Goal: Task Accomplishment & Management: Manage account settings

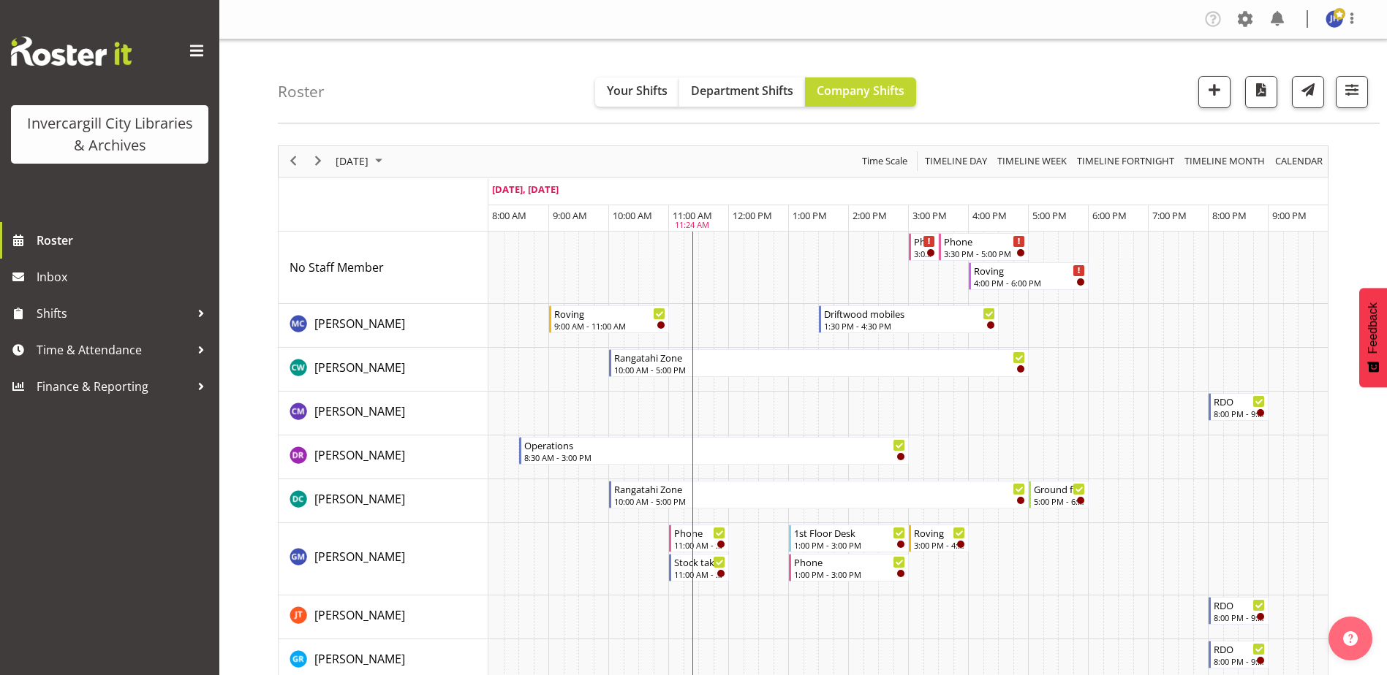
scroll to position [292, 0]
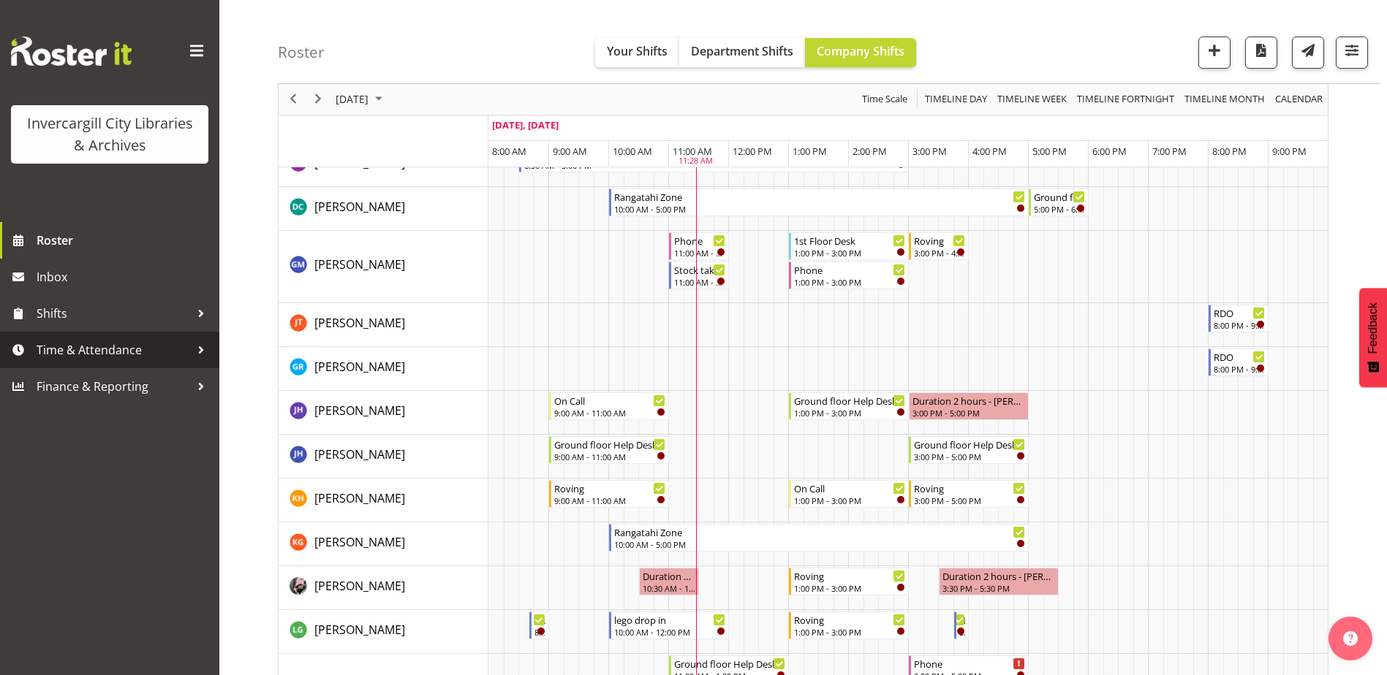
click at [66, 349] on span "Time & Attendance" at bounding box center [114, 350] width 154 height 22
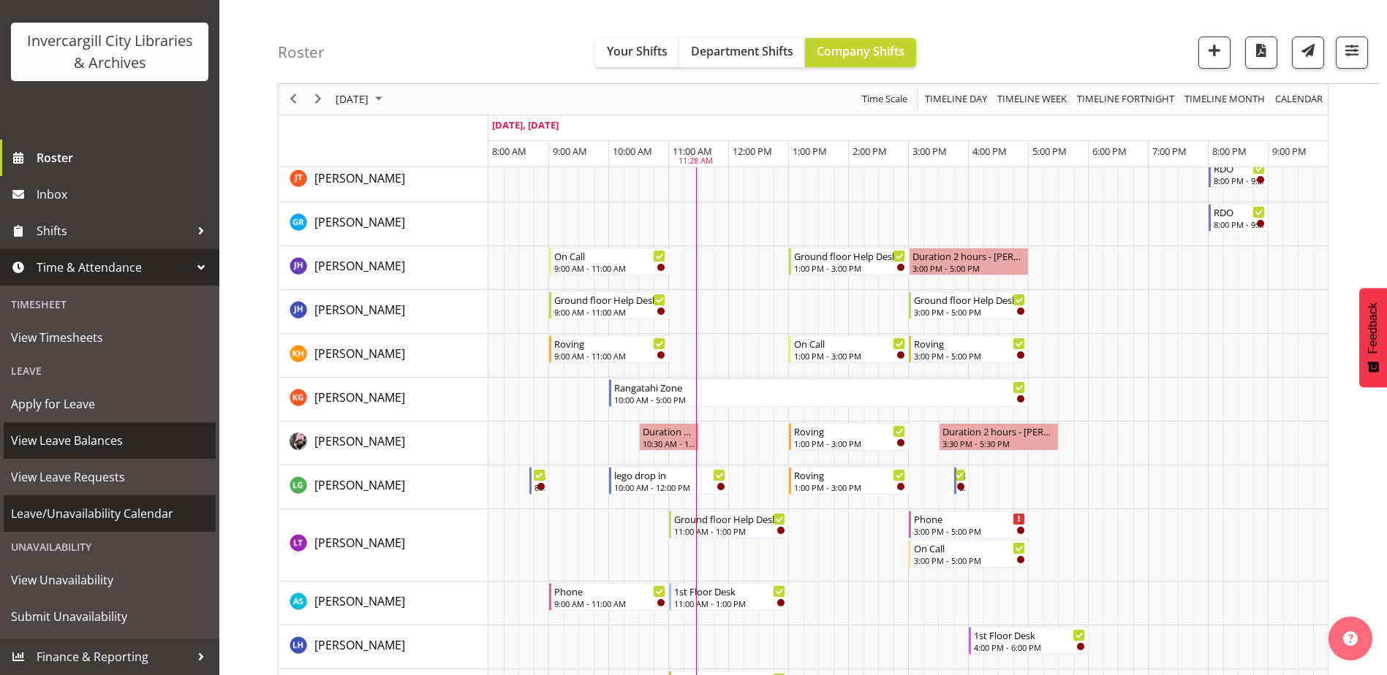
scroll to position [439, 0]
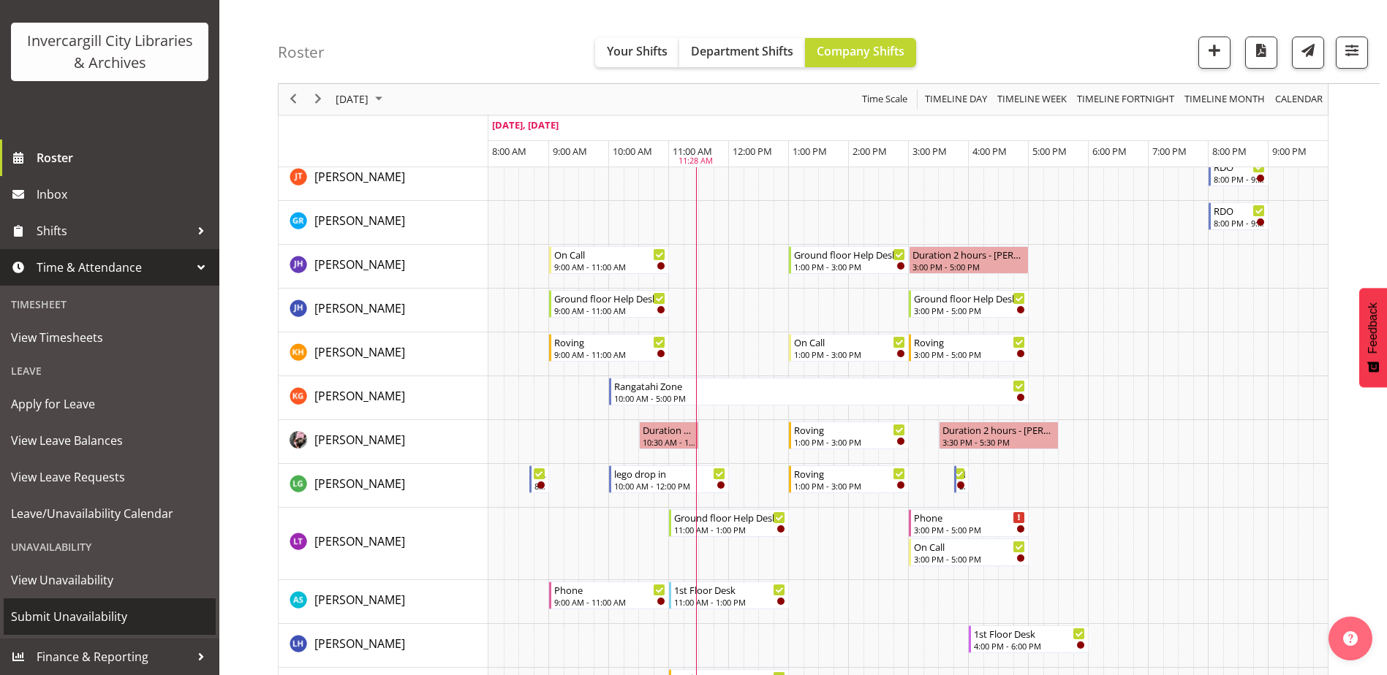
click at [77, 618] on span "Submit Unavailability" at bounding box center [109, 617] width 197 height 22
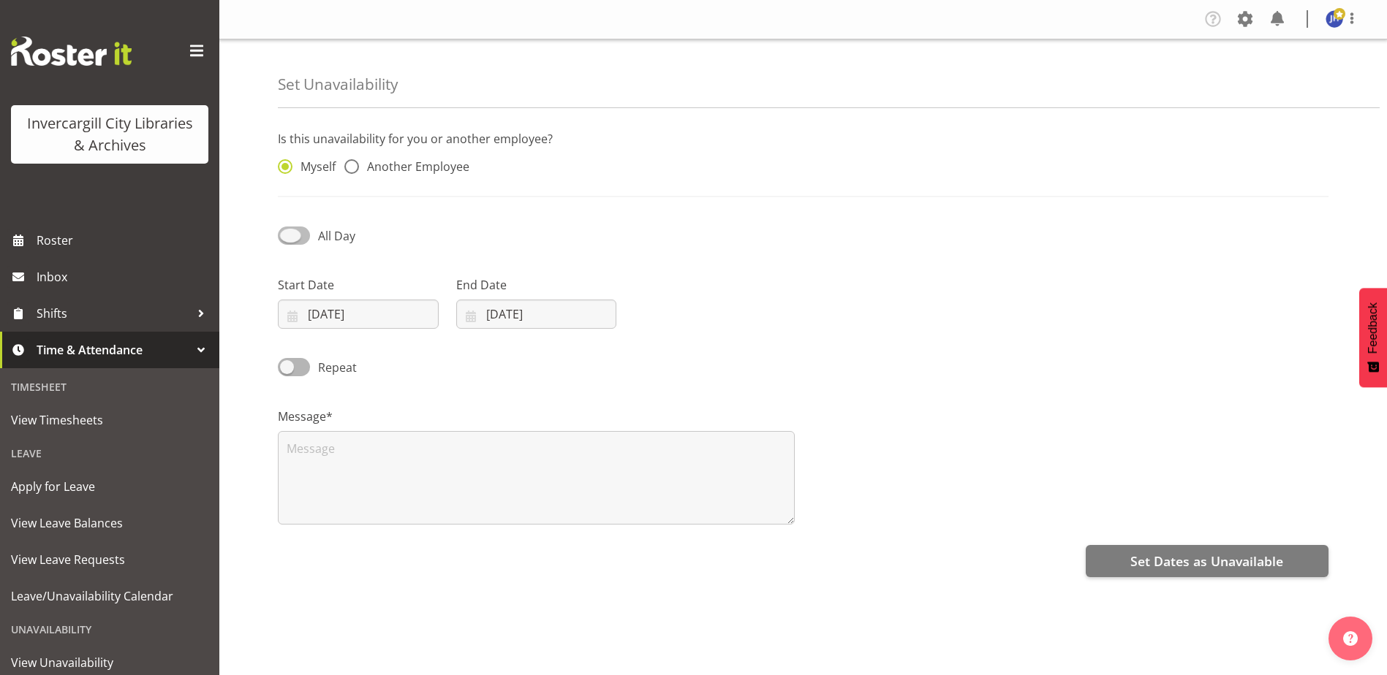
click at [297, 235] on span at bounding box center [294, 236] width 32 height 18
click at [287, 235] on input "All Day" at bounding box center [283, 236] width 10 height 10
checkbox input "true"
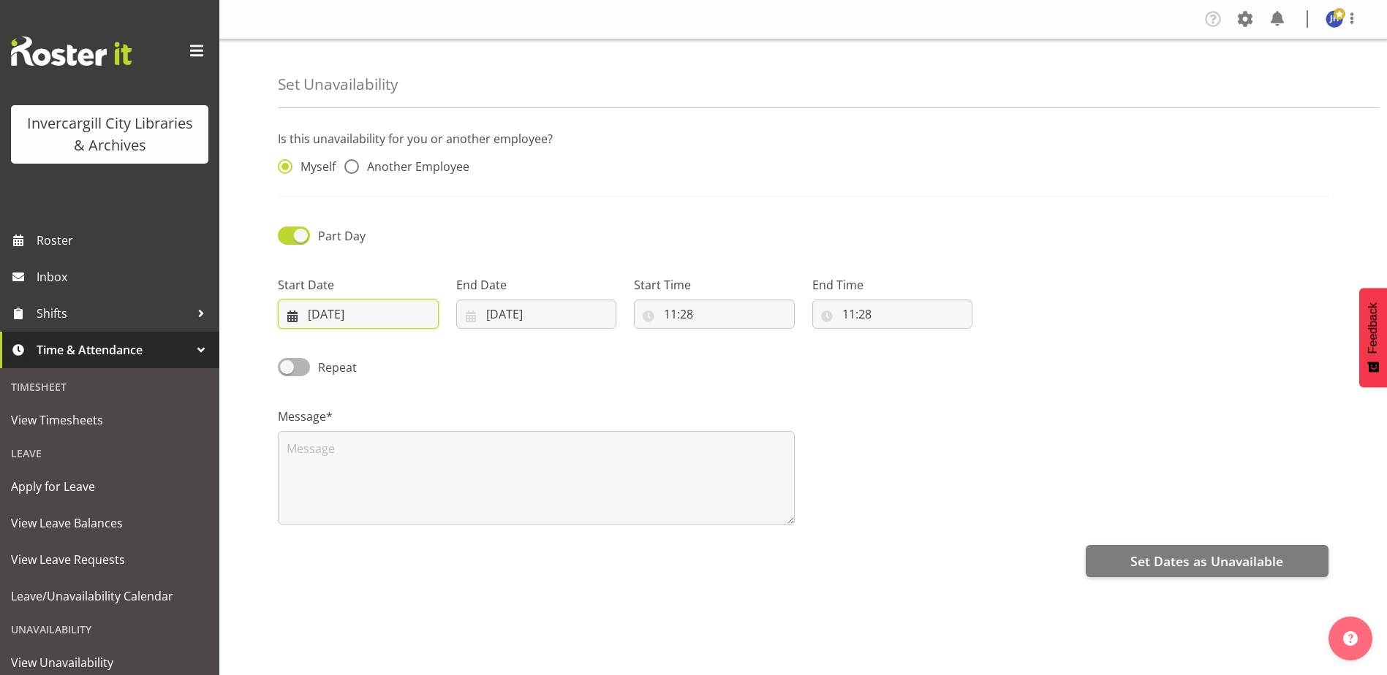
click at [366, 311] on input "[DATE]" at bounding box center [358, 314] width 161 height 29
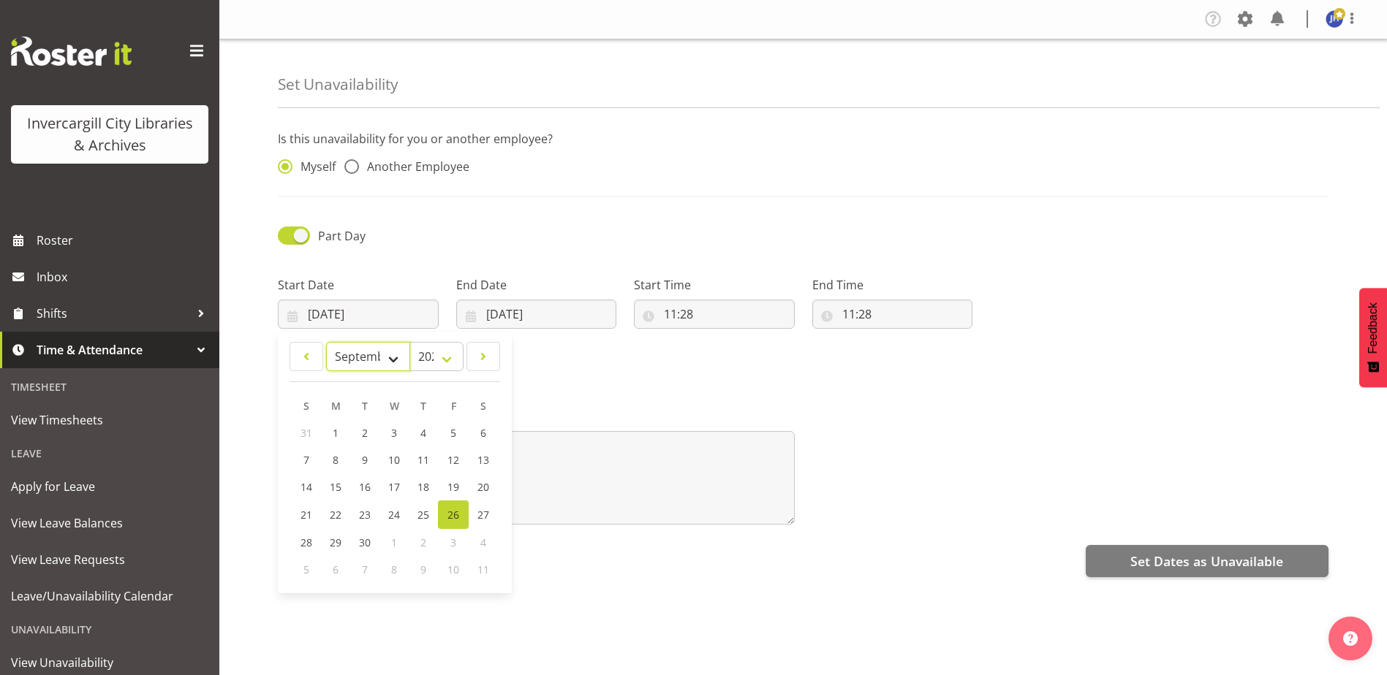
click at [394, 357] on select "January February March April May June July August September October November De…" at bounding box center [368, 356] width 84 height 29
select select "9"
click at [326, 342] on select "January February March April May June July August September October November De…" at bounding box center [368, 356] width 84 height 29
click at [390, 515] on span "22" at bounding box center [395, 514] width 12 height 14
type input "22/10/2025"
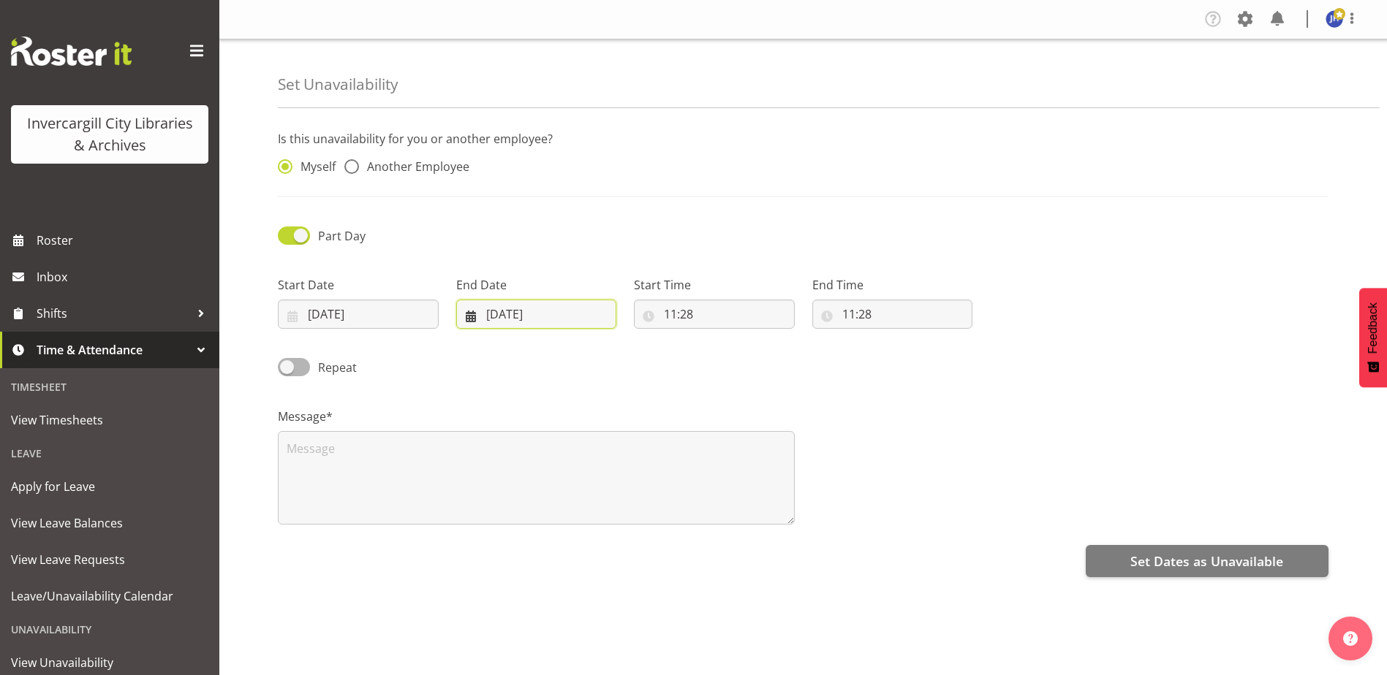
click at [491, 316] on input "26/09/2025" at bounding box center [536, 314] width 161 height 29
click at [565, 360] on select "January February March April May June July August September October November De…" at bounding box center [519, 356] width 100 height 29
select select "9"
click at [469, 342] on select "January February March April May June July August September October November De…" at bounding box center [519, 356] width 100 height 29
click at [568, 514] on span "22" at bounding box center [573, 514] width 12 height 14
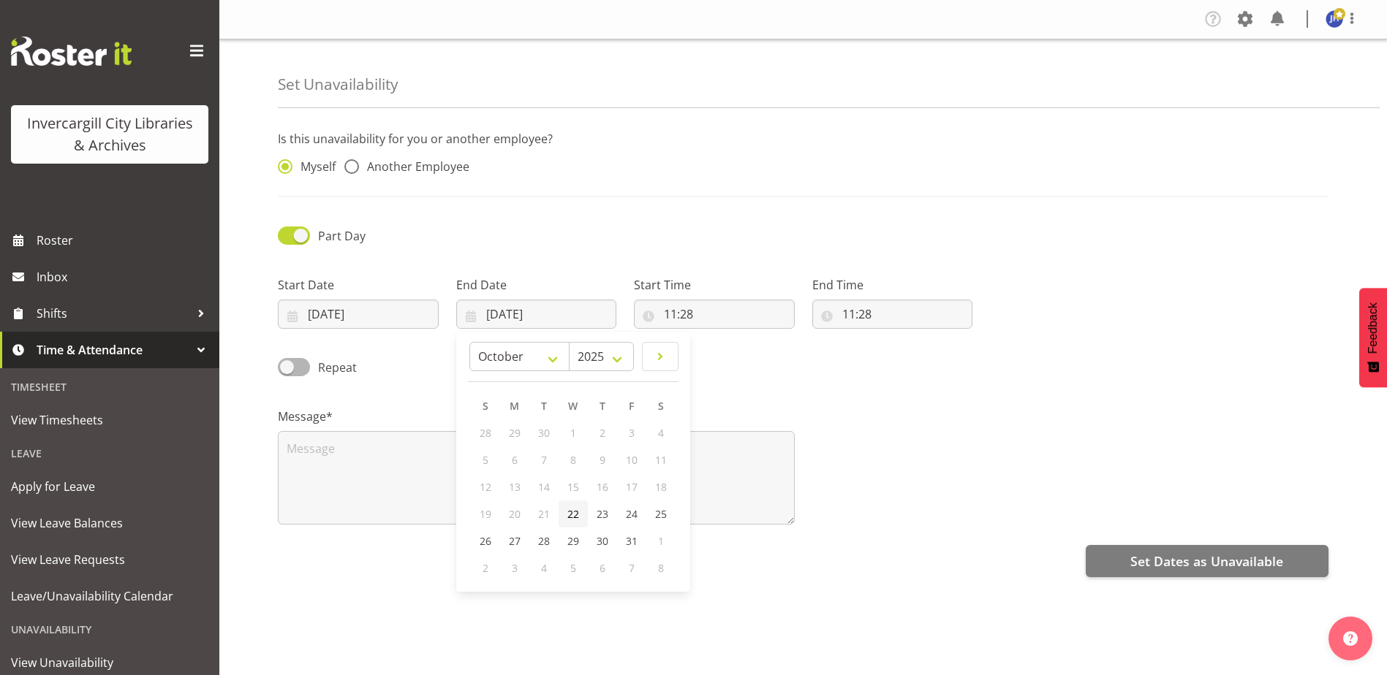
type input "22/10/2025"
click at [678, 311] on input "11:28" at bounding box center [714, 314] width 161 height 29
click at [732, 353] on select "00 01 02 03 04 05 06 07 08 09 10 11 12 13 14 15 16 17 18 19 20 21 22 23" at bounding box center [733, 352] width 33 height 29
select select "9"
click at [717, 338] on select "00 01 02 03 04 05 06 07 08 09 10 11 12 13 14 15 16 17 18 19 20 21 22 23" at bounding box center [733, 352] width 33 height 29
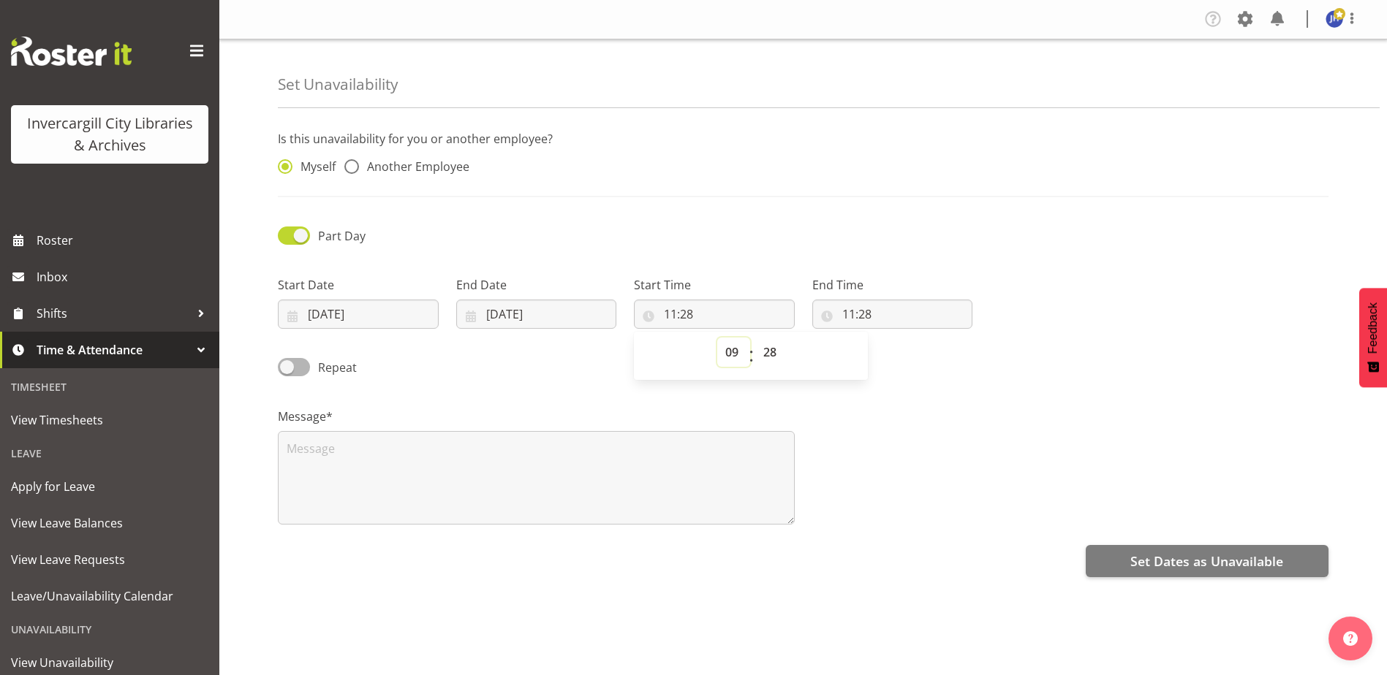
type input "09:28"
click at [771, 352] on select "00 01 02 03 04 05 06 07 08 09 10 11 12 13 14 15 16 17 18 19 20 21 22 23 24 25 2…" at bounding box center [771, 352] width 33 height 29
select select "0"
click at [755, 338] on select "00 01 02 03 04 05 06 07 08 09 10 11 12 13 14 15 16 17 18 19 20 21 22 23 24 25 2…" at bounding box center [771, 352] width 33 height 29
type input "09:00"
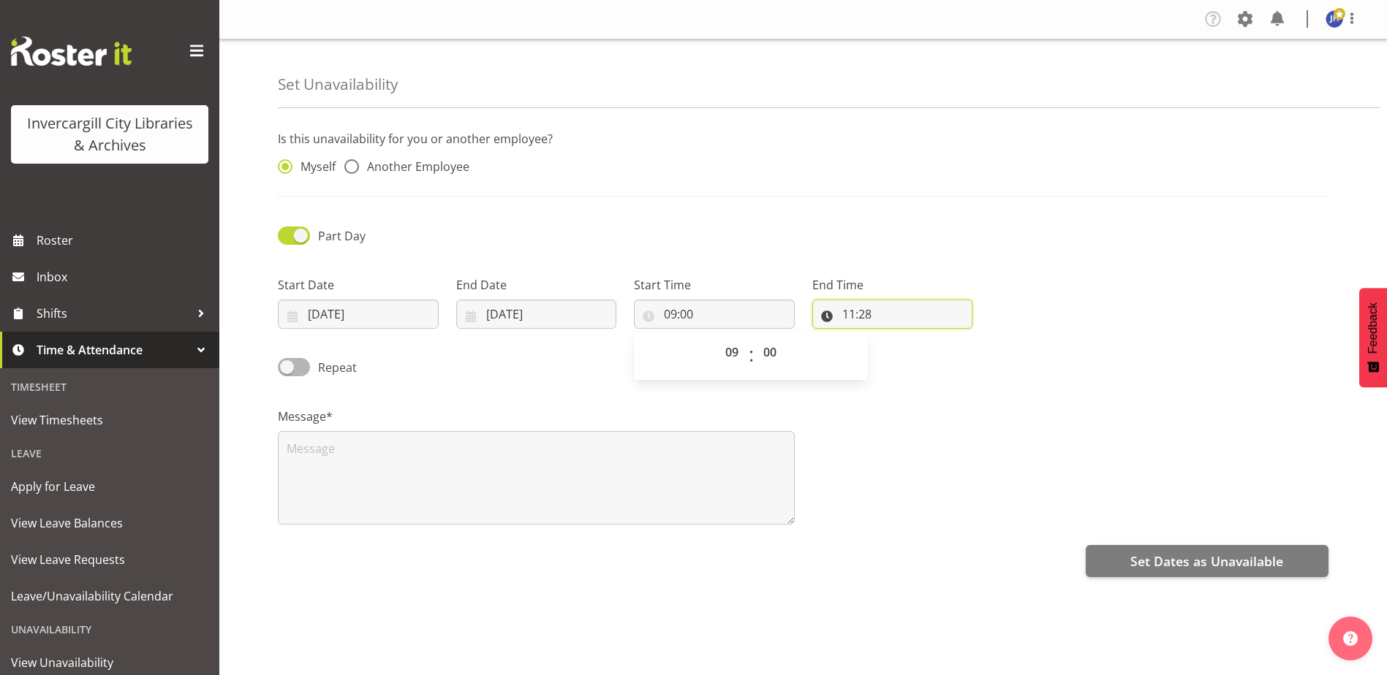
click at [865, 312] on input "11:28" at bounding box center [892, 314] width 161 height 29
click at [907, 350] on select "00 01 02 03 04 05 06 07 08 09 10 11 12 13 14 15 16 17 18 19 20 21 22 23" at bounding box center [912, 352] width 33 height 29
select select "12"
click at [896, 338] on select "00 01 02 03 04 05 06 07 08 09 10 11 12 13 14 15 16 17 18 19 20 21 22 23" at bounding box center [912, 352] width 33 height 29
type input "12:28"
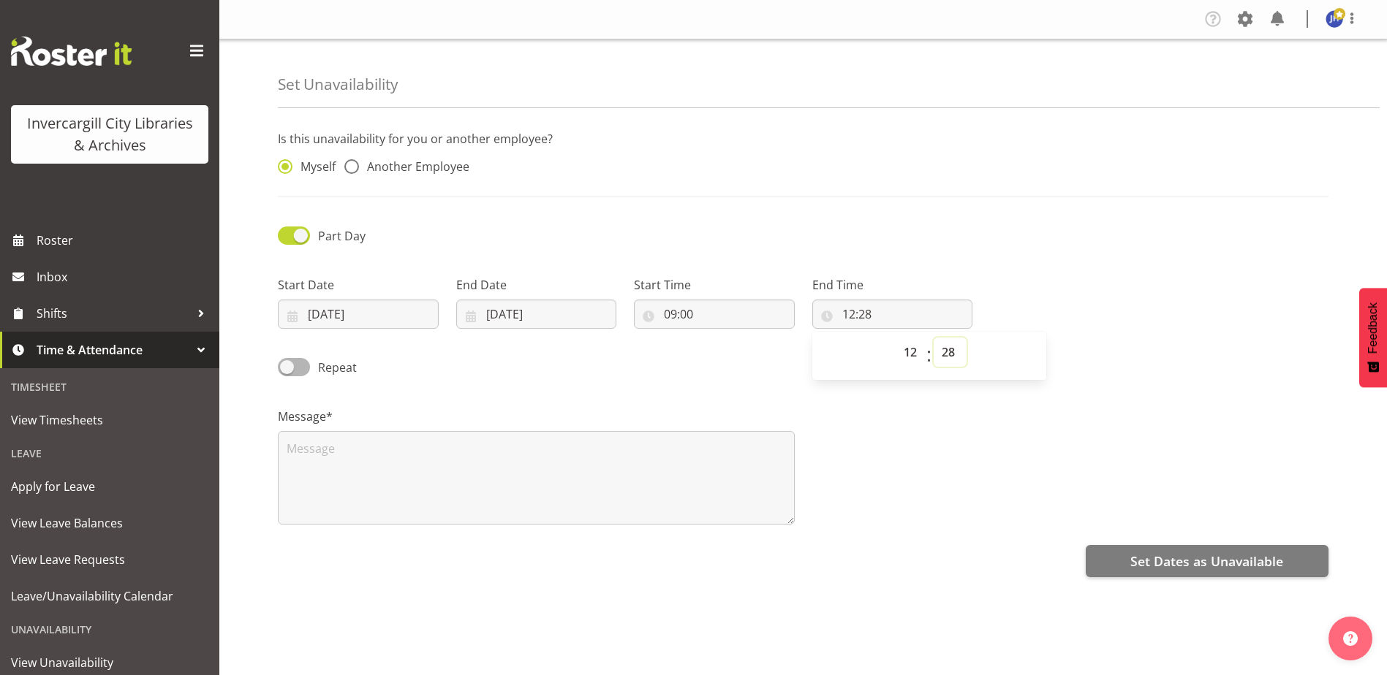
click at [946, 349] on select "00 01 02 03 04 05 06 07 08 09 10 11 12 13 14 15 16 17 18 19 20 21 22 23 24 25 2…" at bounding box center [950, 352] width 33 height 29
select select "0"
click at [934, 338] on select "00 01 02 03 04 05 06 07 08 09 10 11 12 13 14 15 16 17 18 19 20 21 22 23 24 25 2…" at bounding box center [950, 352] width 33 height 29
type input "12:00"
click at [317, 456] on textarea at bounding box center [536, 478] width 517 height 94
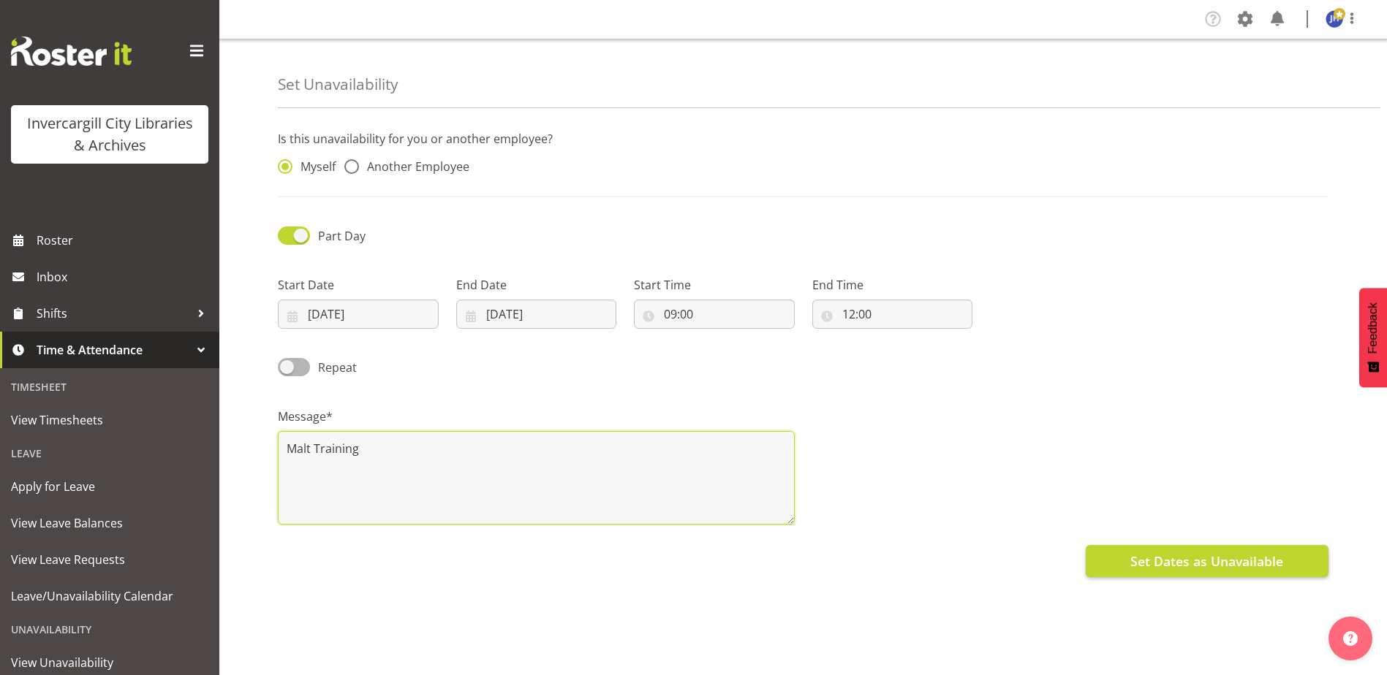
type textarea "Malt Training"
click at [1214, 568] on span "Set Dates as Unavailable" at bounding box center [1206, 561] width 153 height 19
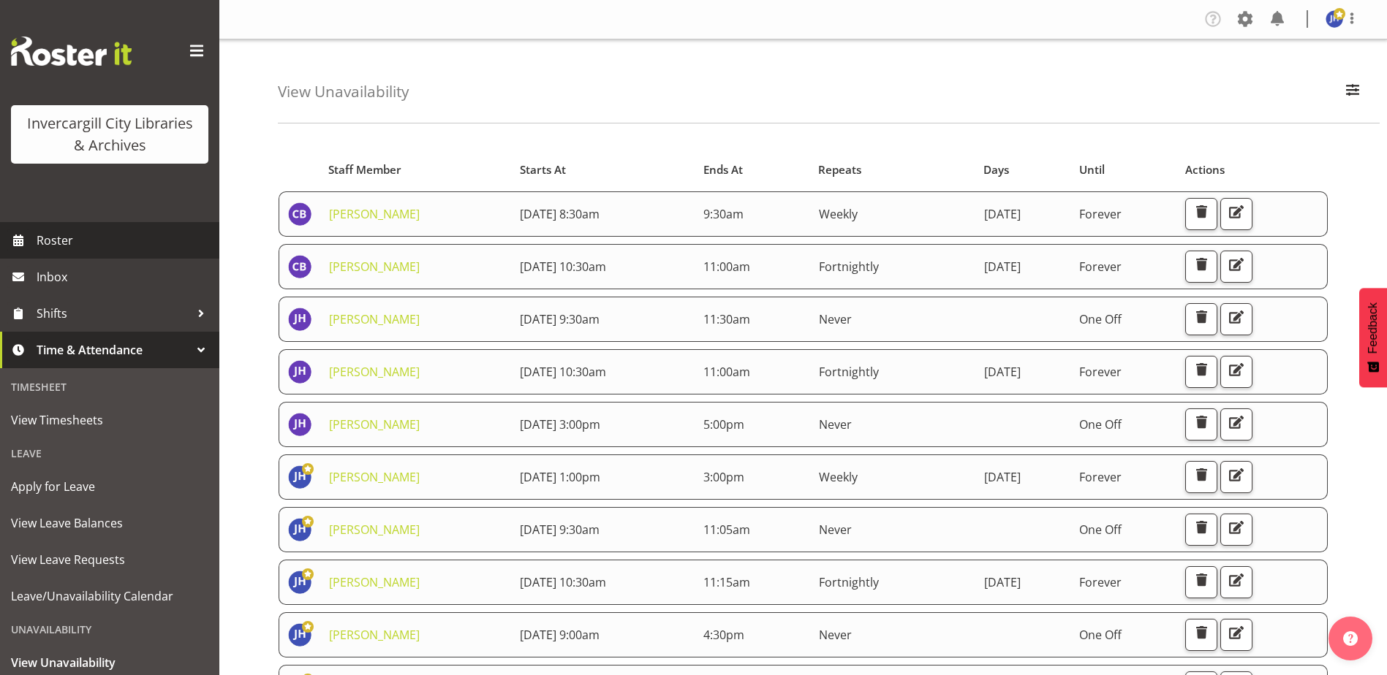
click at [41, 241] on span "Roster" at bounding box center [124, 241] width 175 height 22
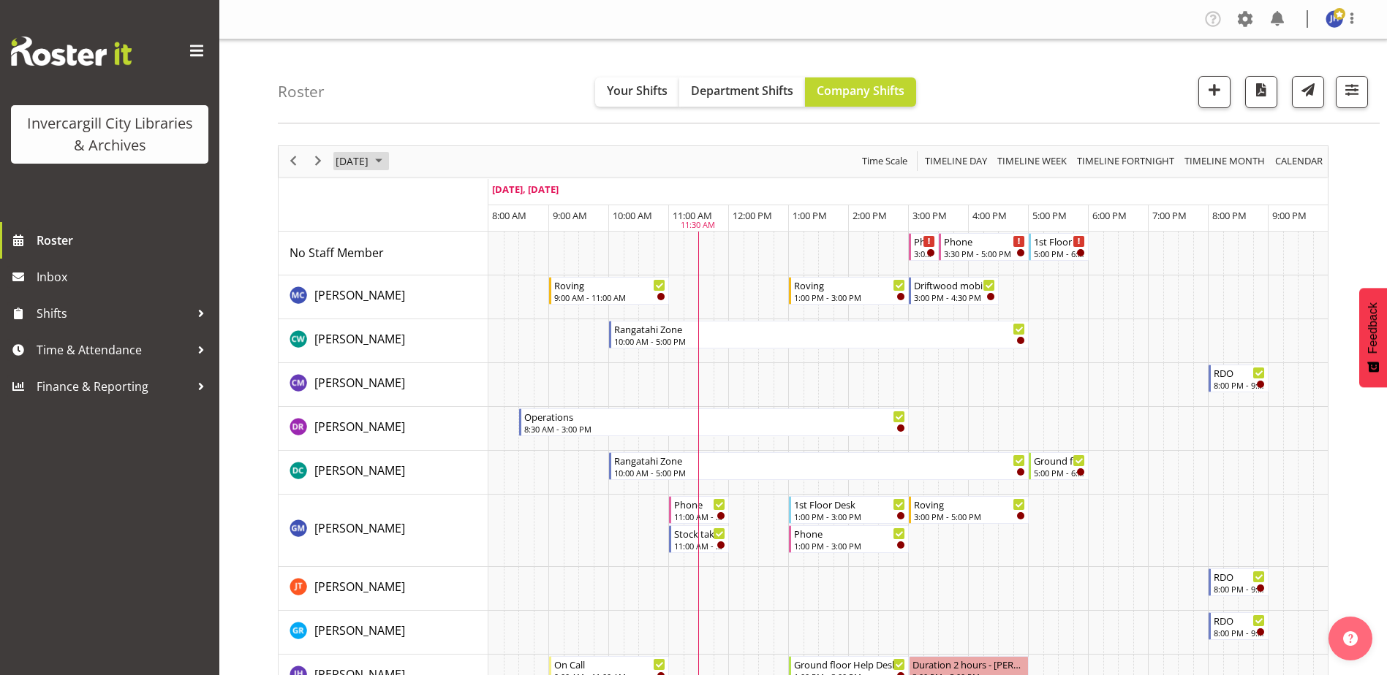
click at [387, 159] on span "September 2025" at bounding box center [379, 161] width 18 height 18
click at [495, 197] on span "next month" at bounding box center [490, 198] width 26 height 26
click at [422, 322] on span "22" at bounding box center [421, 323] width 22 height 22
